Goal: Information Seeking & Learning: Learn about a topic

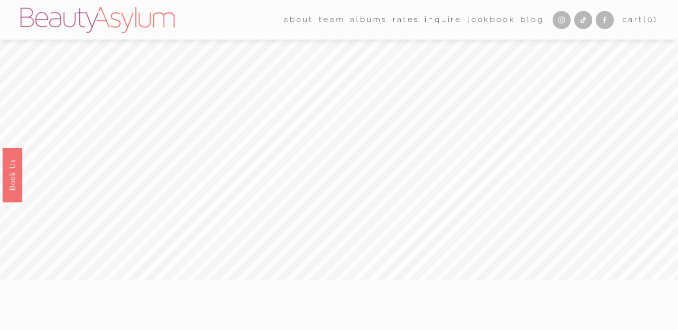
click at [403, 20] on link "Rates" at bounding box center [406, 20] width 27 height 16
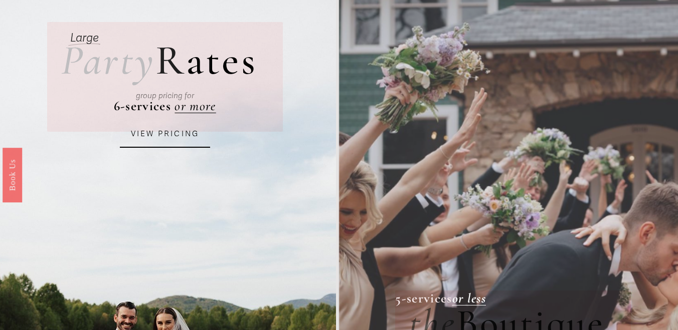
scroll to position [38, 0]
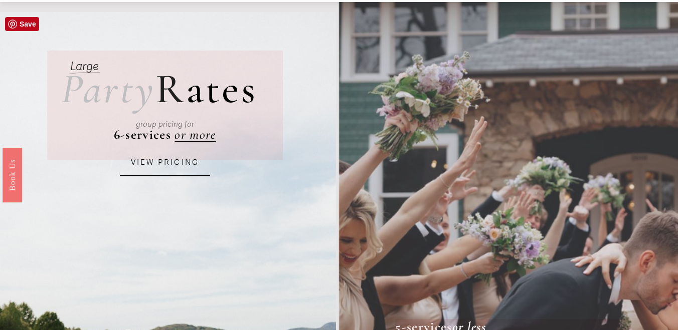
click at [175, 165] on link "VIEW PRICING" at bounding box center [165, 162] width 90 height 27
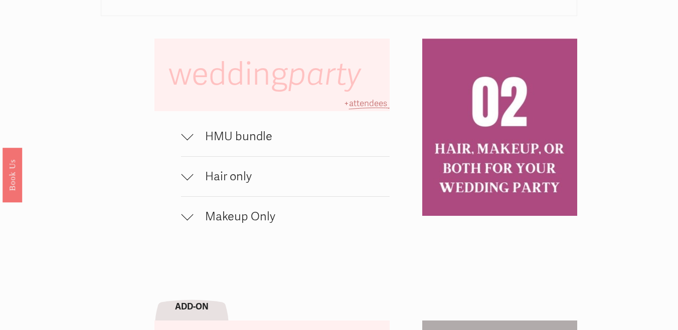
scroll to position [605, 0]
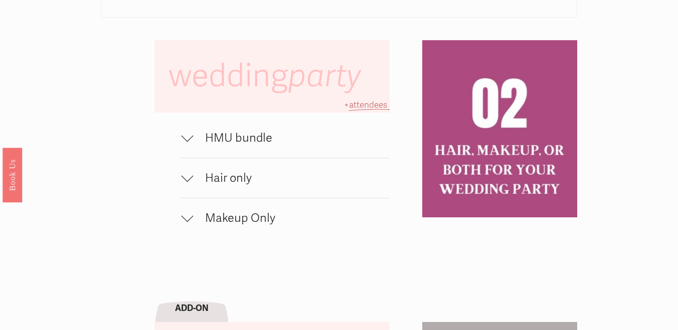
click at [258, 137] on span "HMU bundle" at bounding box center [291, 138] width 197 height 15
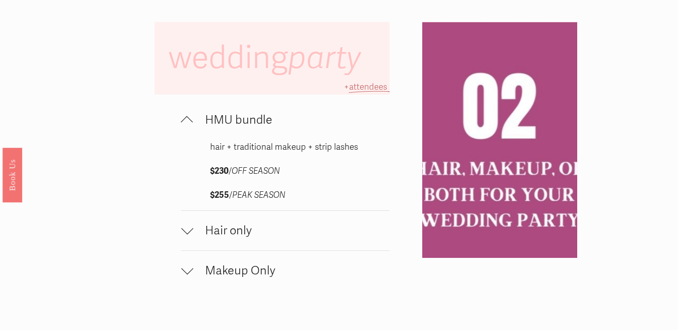
scroll to position [621, 0]
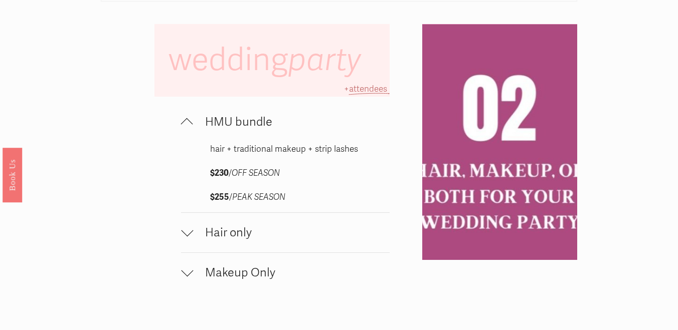
click at [226, 242] on button "Hair only" at bounding box center [285, 233] width 209 height 40
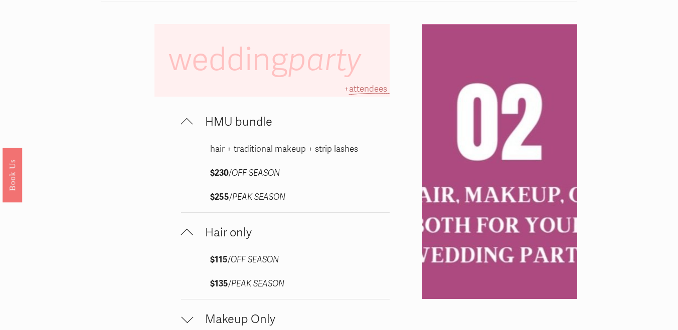
scroll to position [636, 0]
